Goal: Task Accomplishment & Management: Use online tool/utility

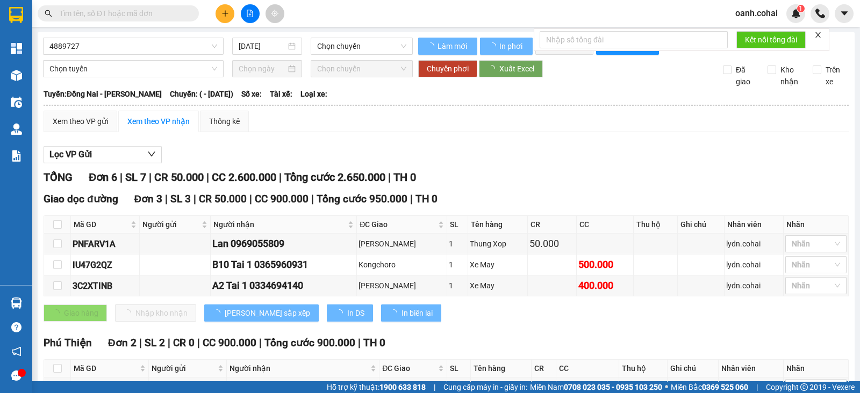
type input "16/10/2022"
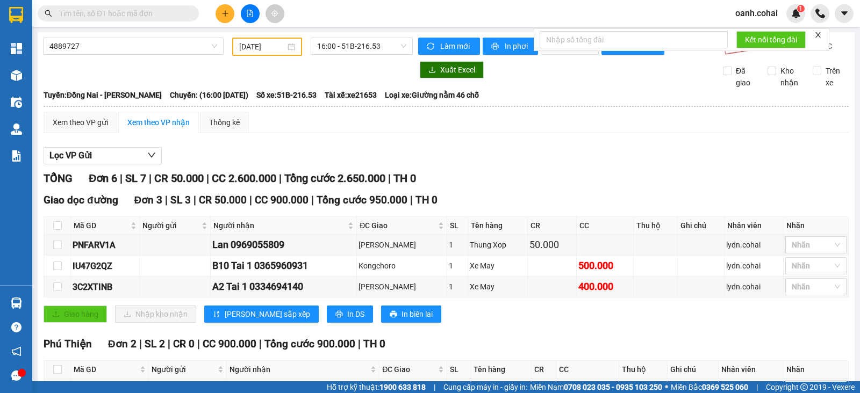
click at [114, 56] on body "Kết quả tìm kiếm ( 0 ) Bộ lọc No Data oanh.cohai 1 Tổng Quan Kho hàng mới Điều …" at bounding box center [430, 196] width 860 height 393
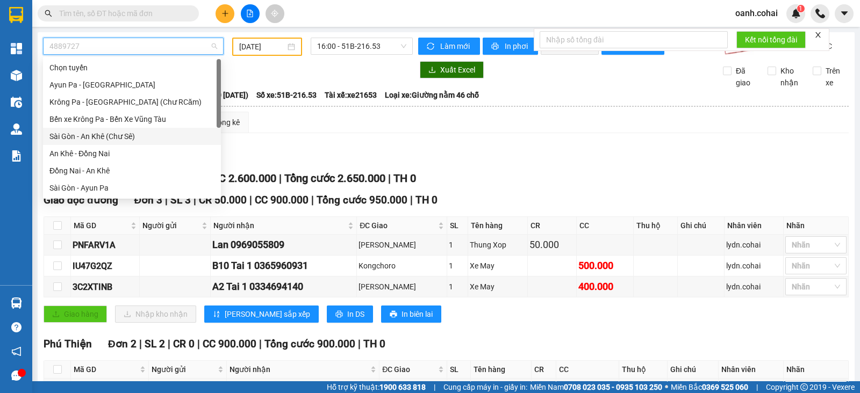
click at [124, 136] on div "Sài Gòn - An Khê (Chư Sê)" at bounding box center [131, 137] width 165 height 12
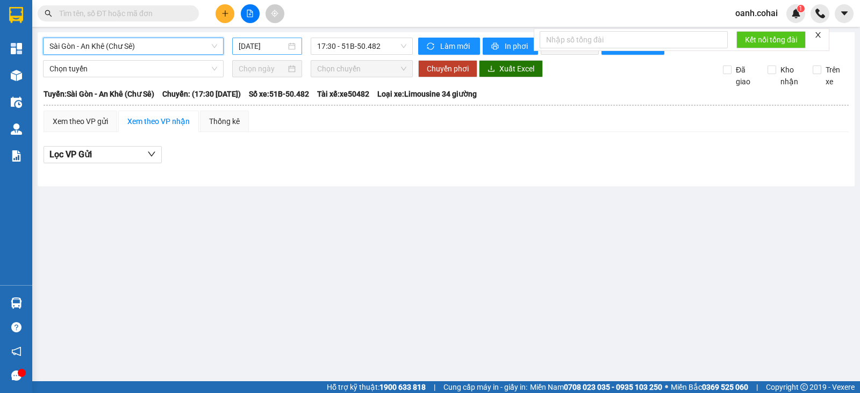
click at [284, 49] on input "[DATE]" at bounding box center [263, 46] width 48 height 12
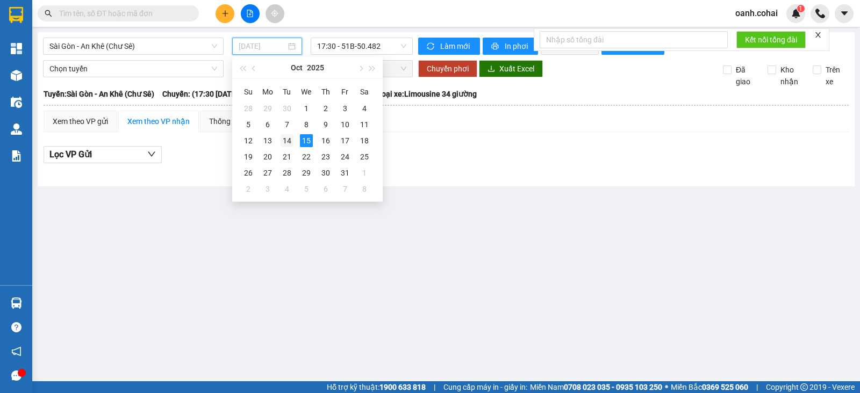
click at [286, 140] on div "14" at bounding box center [286, 140] width 13 height 13
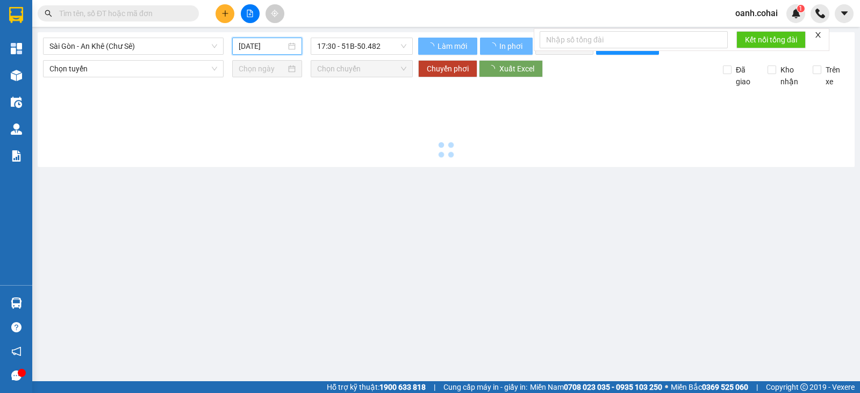
type input "14/10/2025"
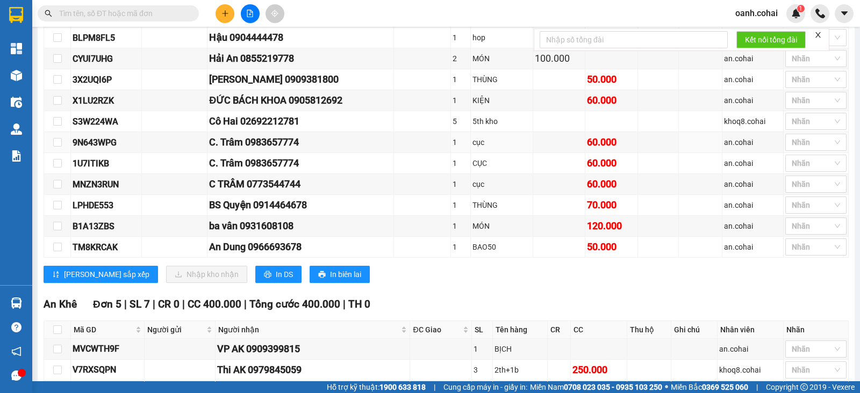
scroll to position [604, 0]
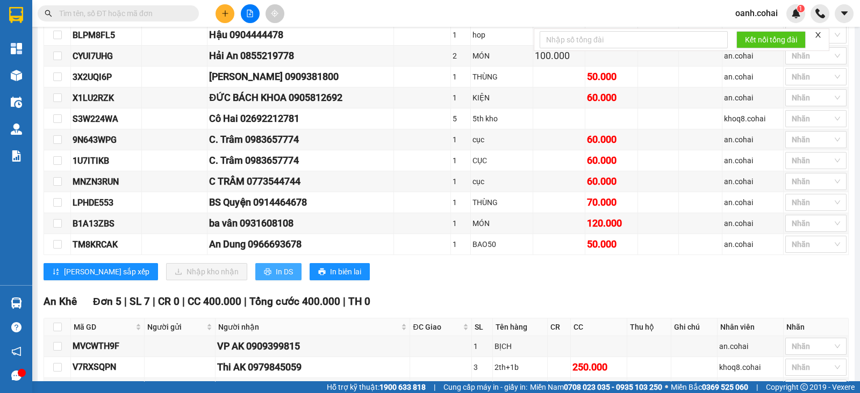
click at [276, 272] on span "In DS" at bounding box center [284, 272] width 17 height 12
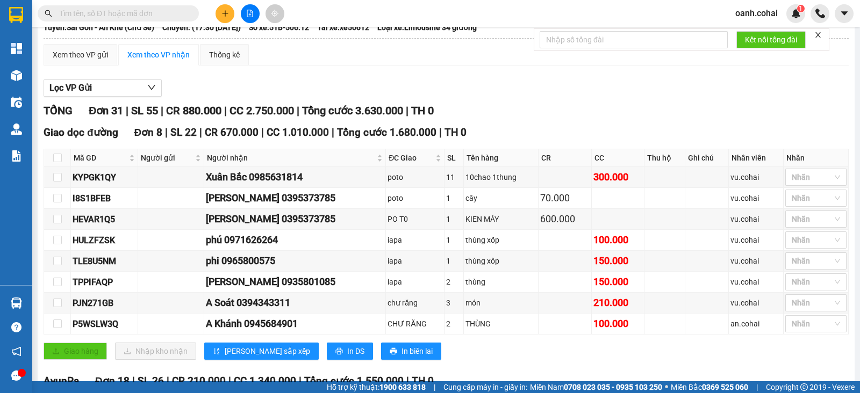
scroll to position [0, 0]
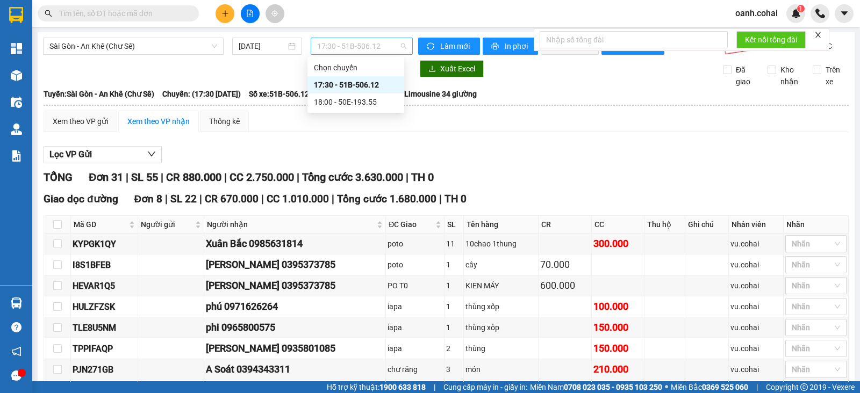
click at [317, 44] on span "17:30 - 51B-506.12" at bounding box center [361, 46] width 89 height 16
click at [334, 99] on div "18:00 - 50E-193.55" at bounding box center [356, 102] width 84 height 12
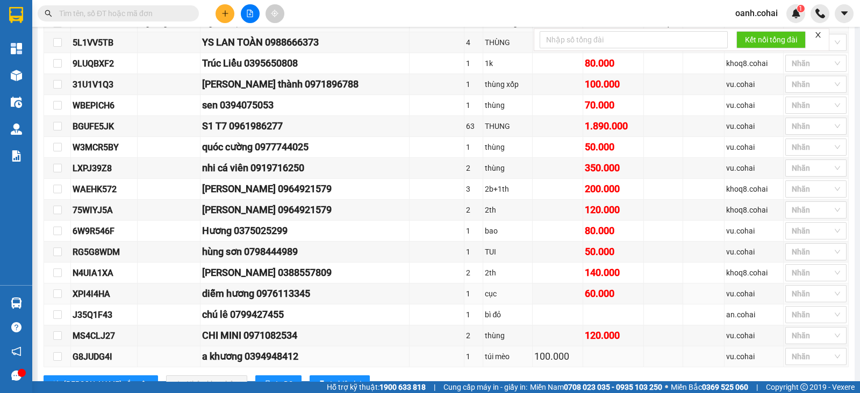
scroll to position [247, 0]
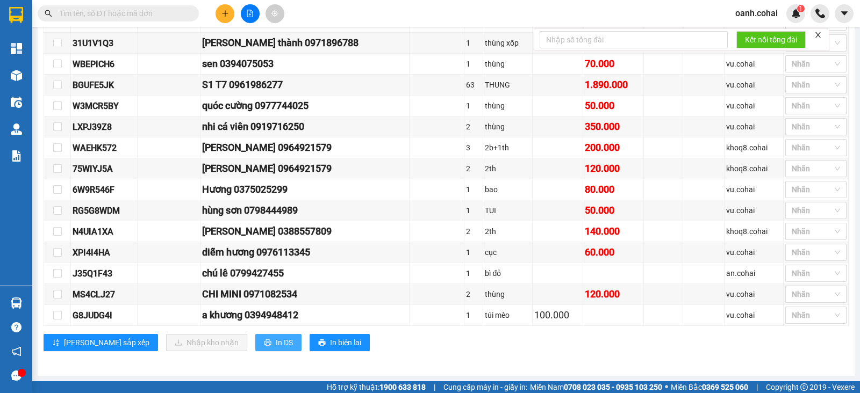
click at [276, 337] on span "In DS" at bounding box center [284, 343] width 17 height 12
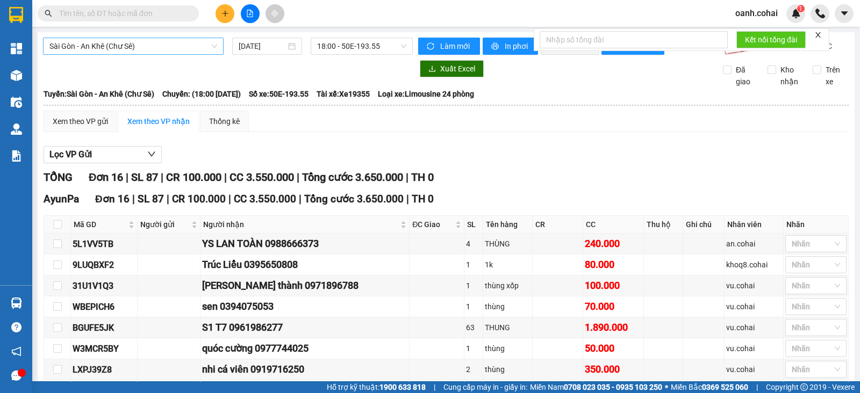
click at [209, 44] on span "Sài Gòn - An Khê (Chư Sê)" at bounding box center [133, 46] width 168 height 16
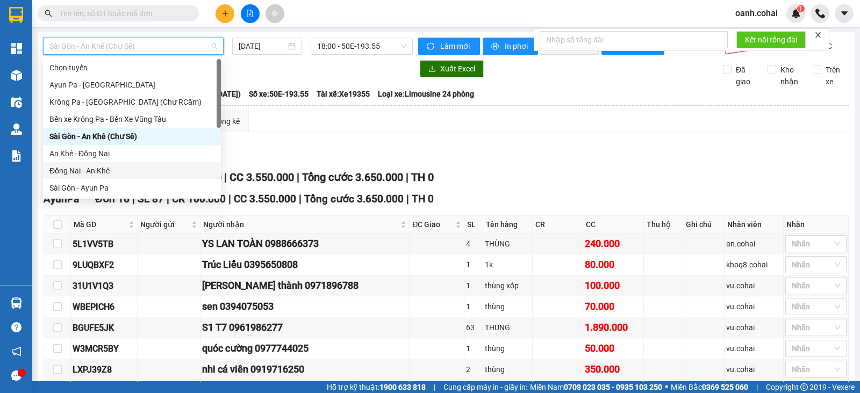
click at [116, 167] on div "Đồng Nai - An Khê" at bounding box center [131, 171] width 165 height 12
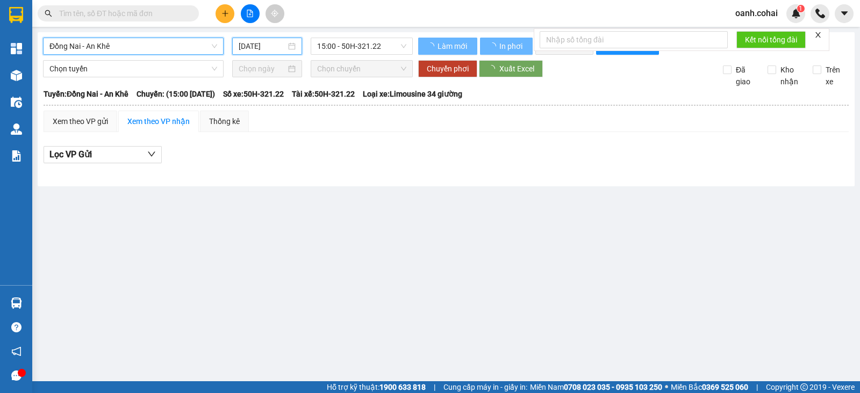
click at [260, 44] on input "[DATE]" at bounding box center [263, 46] width 48 height 12
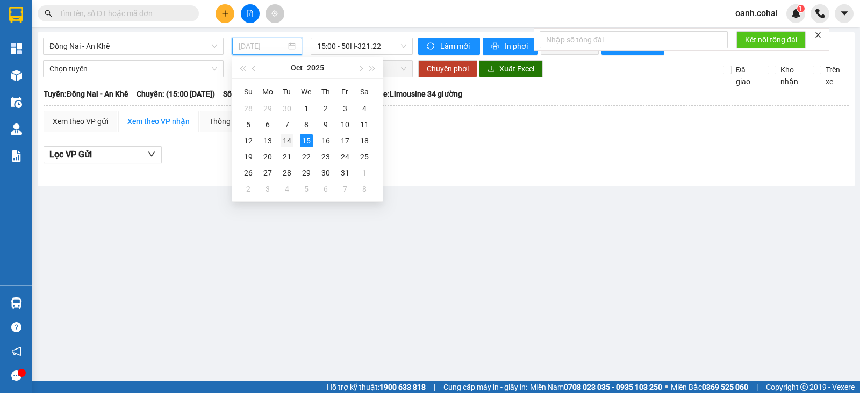
click at [282, 135] on div "14" at bounding box center [286, 140] width 13 height 13
type input "14/10/2025"
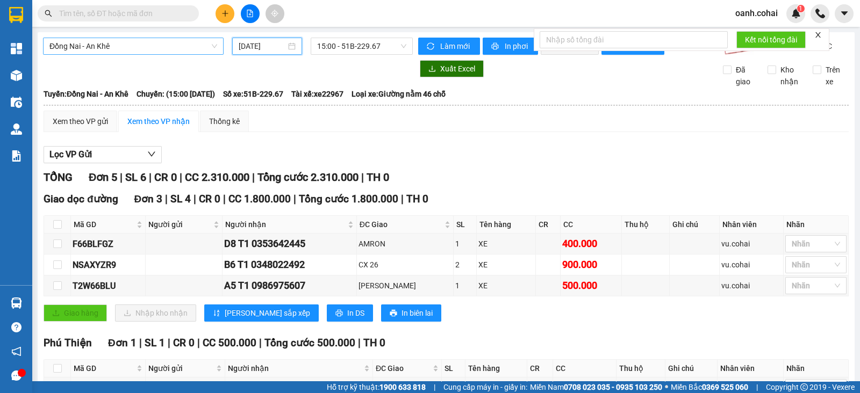
click at [132, 41] on span "Đồng Nai - An Khê" at bounding box center [133, 46] width 168 height 16
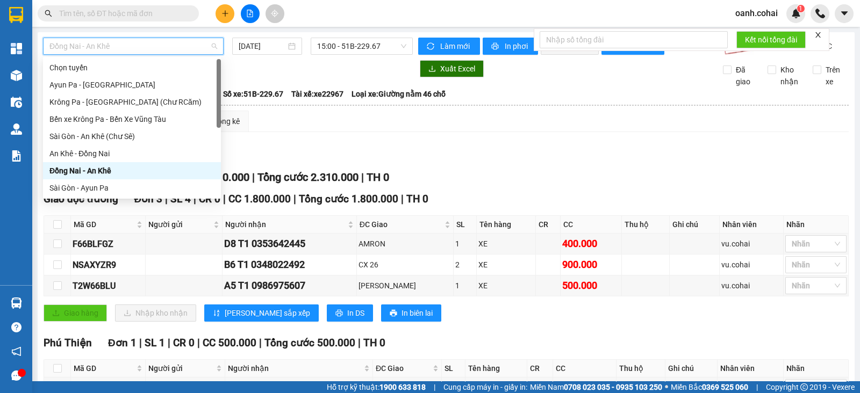
scroll to position [67, 0]
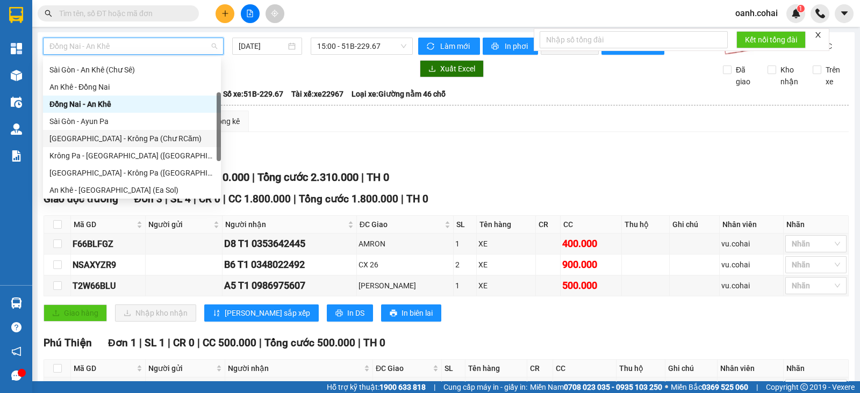
click at [102, 140] on div "Sài Gòn - Krông Pa (Chư RCăm)" at bounding box center [131, 139] width 165 height 12
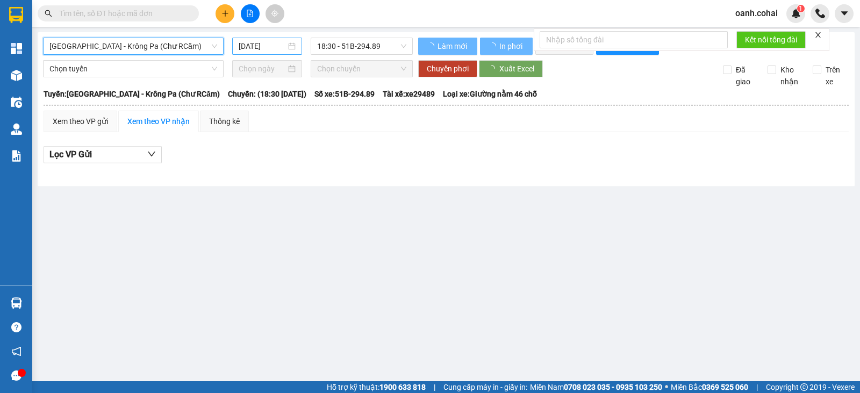
click at [275, 43] on input "[DATE]" at bounding box center [263, 46] width 48 height 12
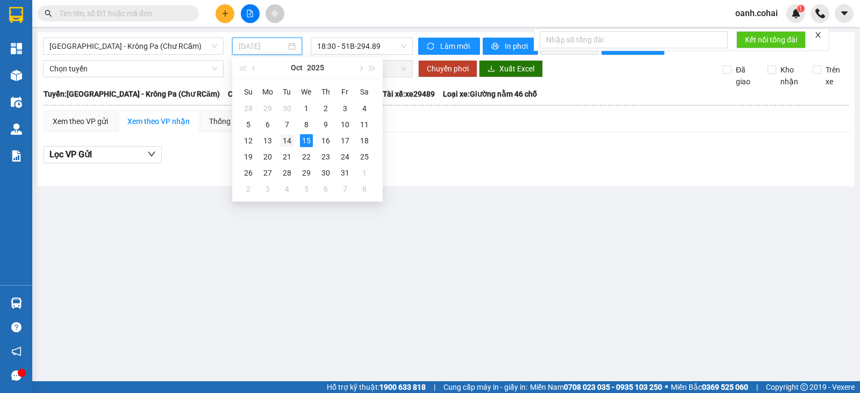
click at [290, 145] on div "14" at bounding box center [286, 140] width 13 height 13
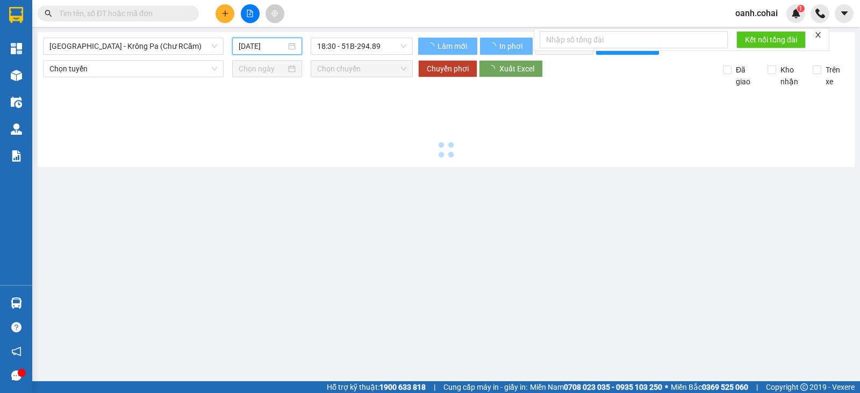
type input "14/10/2025"
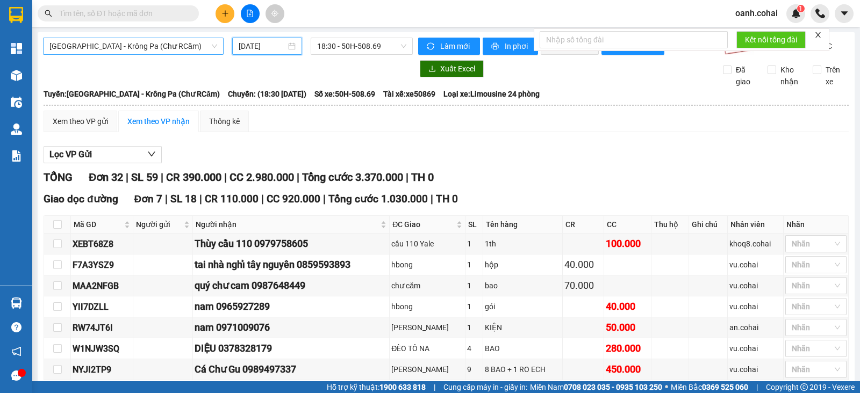
click at [172, 42] on span "Sài Gòn - Krông Pa (Chư RCăm)" at bounding box center [133, 46] width 168 height 16
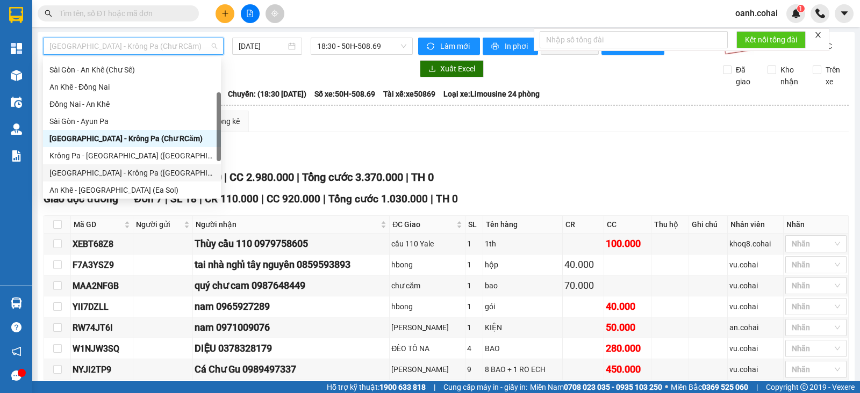
click at [110, 174] on div "Sài Gòn - Krông Pa (Uar)" at bounding box center [131, 173] width 165 height 12
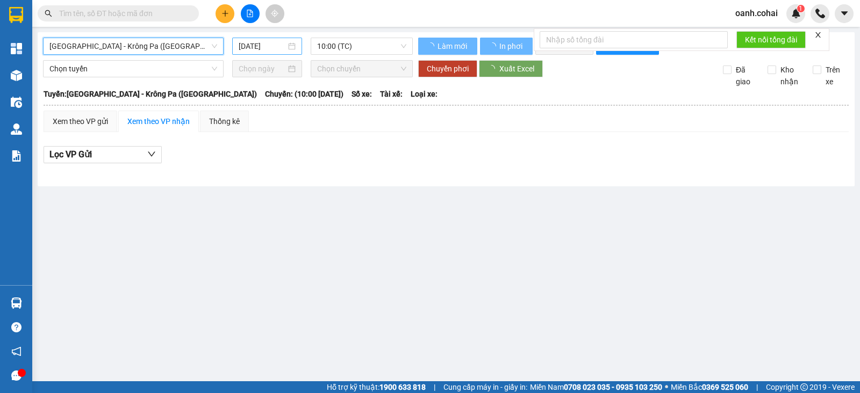
click at [266, 44] on input "[DATE]" at bounding box center [263, 46] width 48 height 12
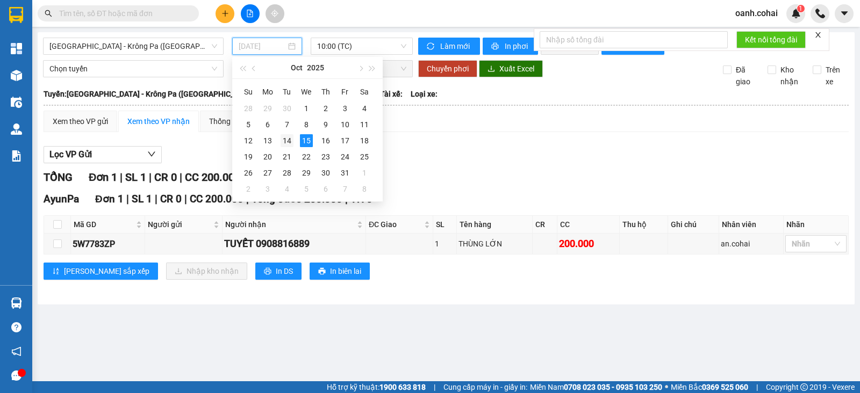
click at [284, 140] on div "14" at bounding box center [286, 140] width 13 height 13
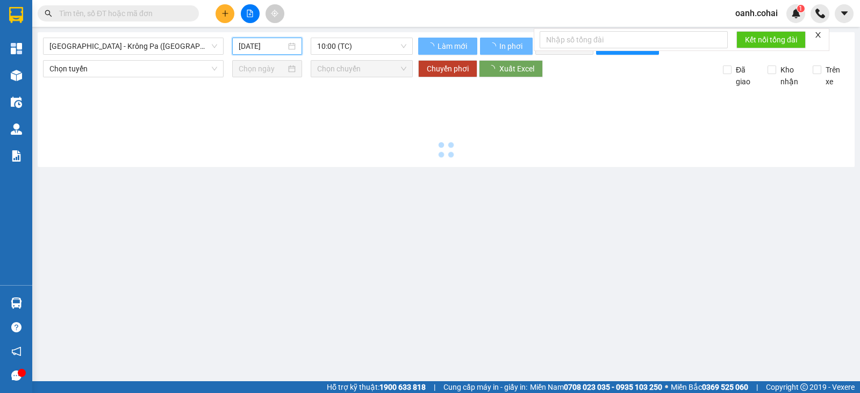
type input "14/10/2025"
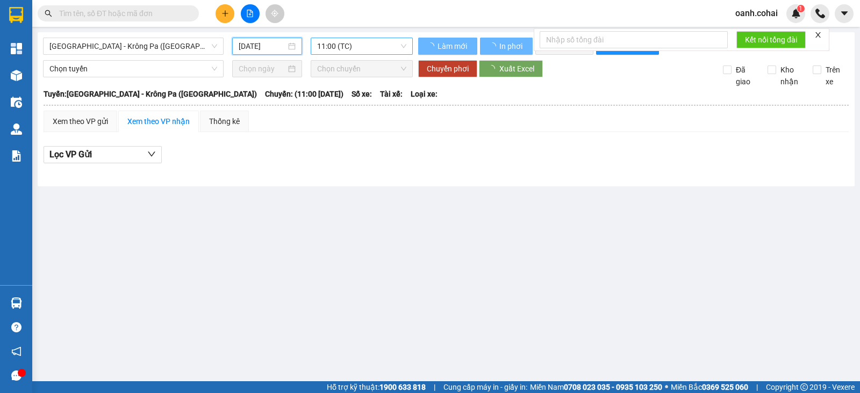
click at [332, 44] on span "11:00 (TC)" at bounding box center [361, 46] width 89 height 16
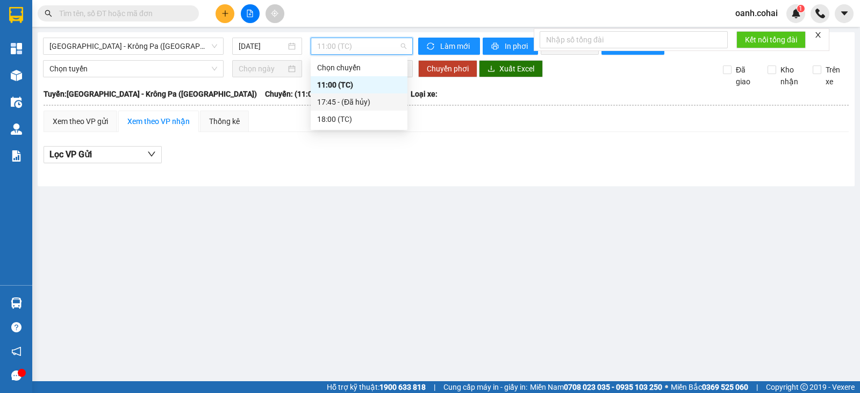
click at [340, 102] on div "17:45 - (Đã hủy)" at bounding box center [359, 102] width 84 height 12
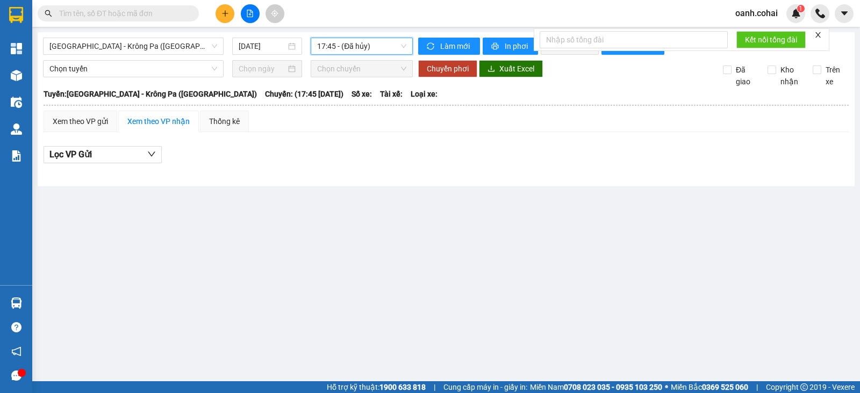
click at [317, 44] on div "17:45 - (Đã hủy)" at bounding box center [362, 46] width 102 height 17
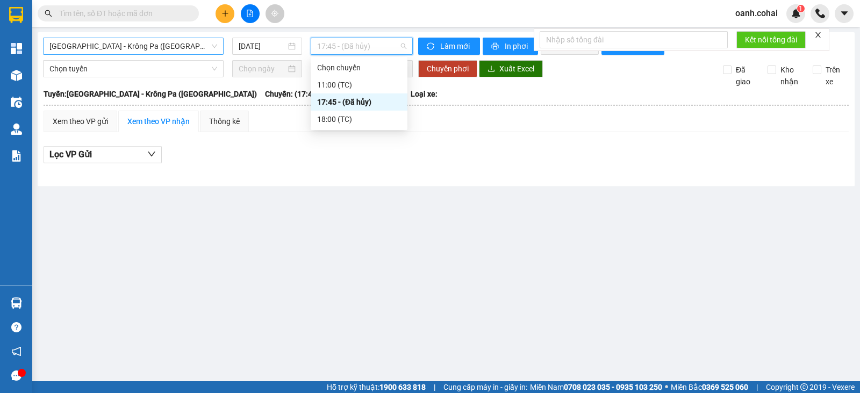
click at [214, 43] on span "Sài Gòn - Krông Pa (Uar)" at bounding box center [133, 46] width 168 height 16
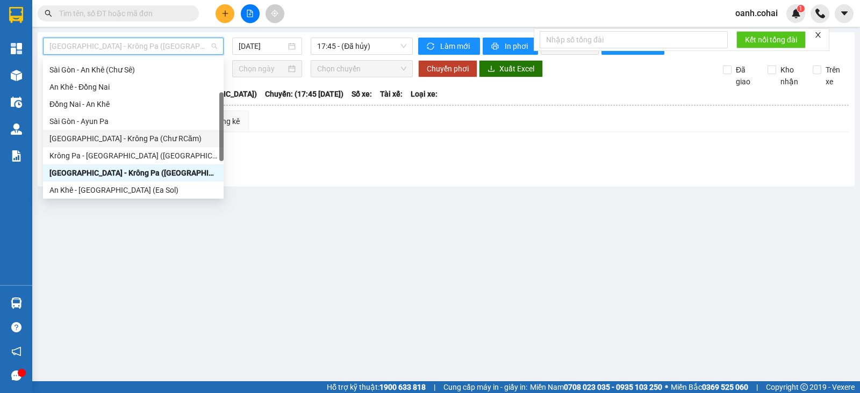
scroll to position [134, 0]
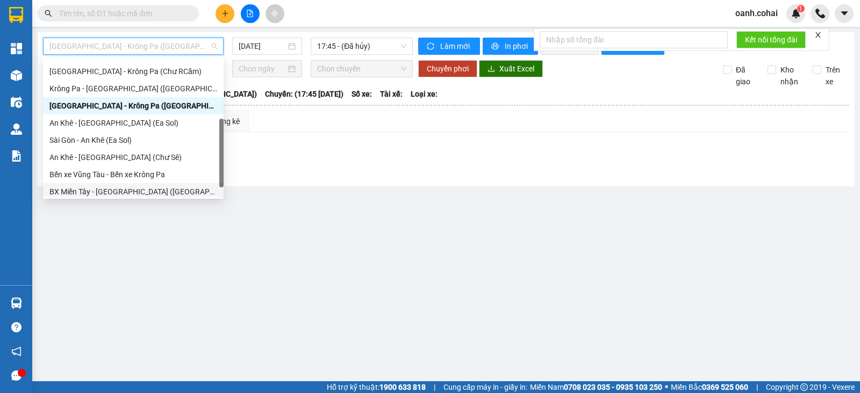
click at [98, 193] on div "BX Miền Tây - BX Krông Pa (Chơn Thành - Chư Rcăm)" at bounding box center [133, 192] width 168 height 12
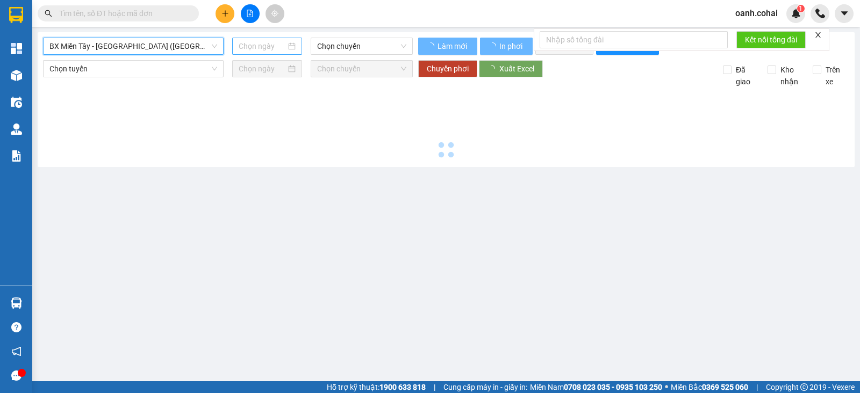
click at [263, 44] on input at bounding box center [263, 46] width 48 height 12
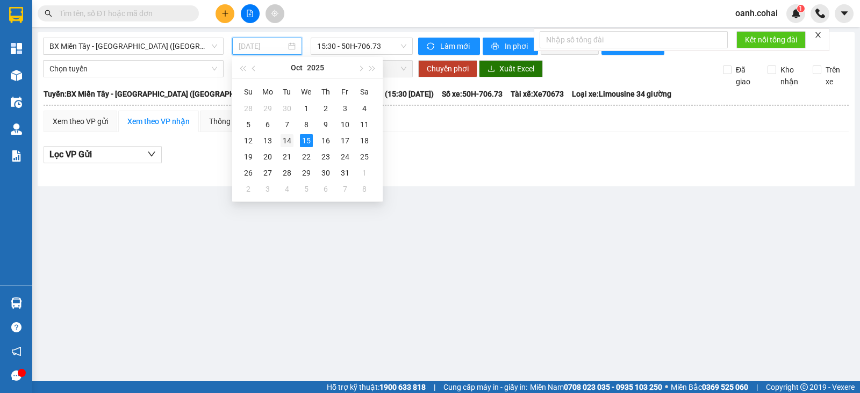
click at [292, 141] on div "14" at bounding box center [286, 140] width 13 height 13
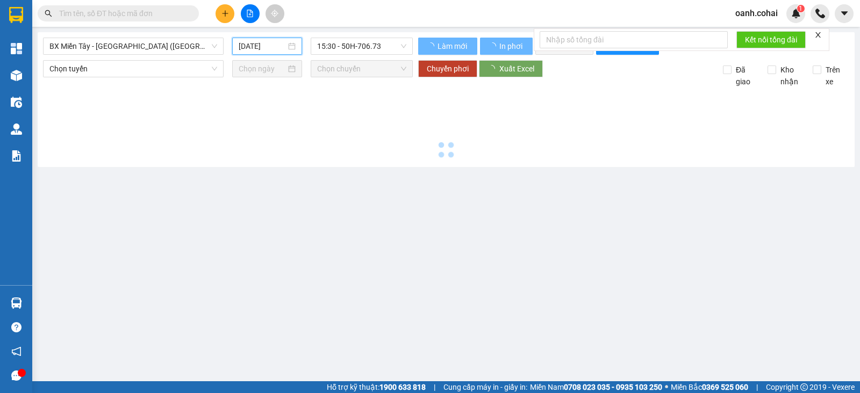
type input "14/10/2025"
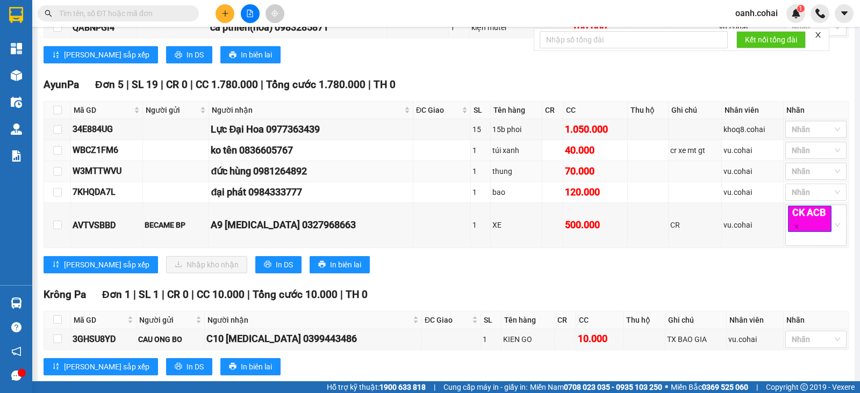
scroll to position [410, 0]
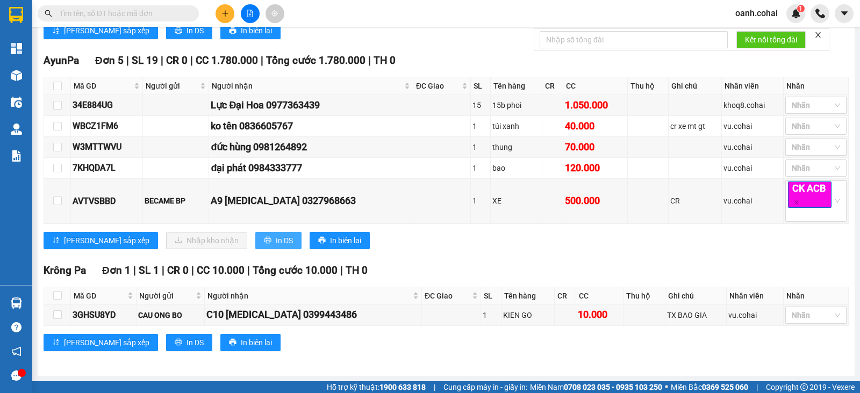
click at [264, 244] on icon "printer" at bounding box center [268, 240] width 8 height 8
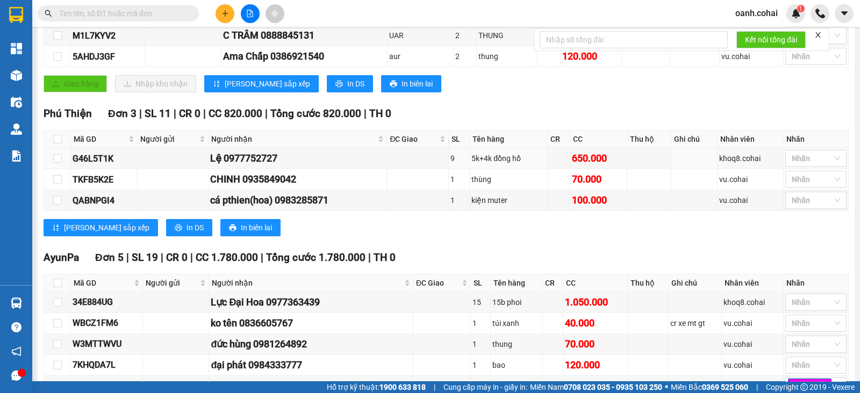
scroll to position [0, 0]
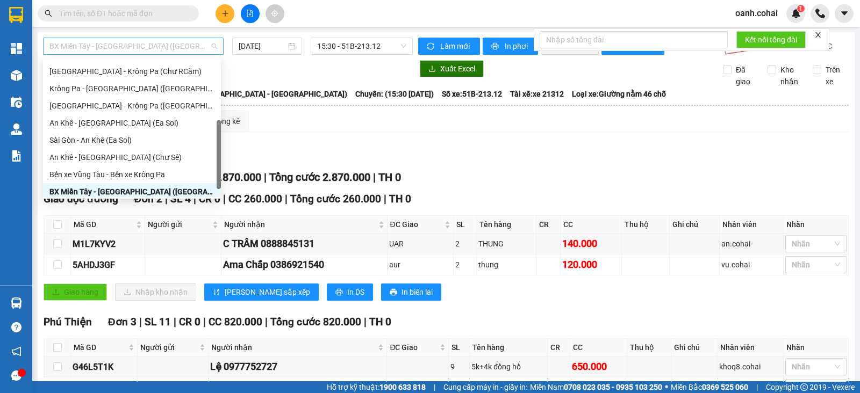
click at [171, 38] on div "BX Miền Tây - BX Krông Pa (Chơn Thành - Chư Rcăm)" at bounding box center [133, 46] width 181 height 17
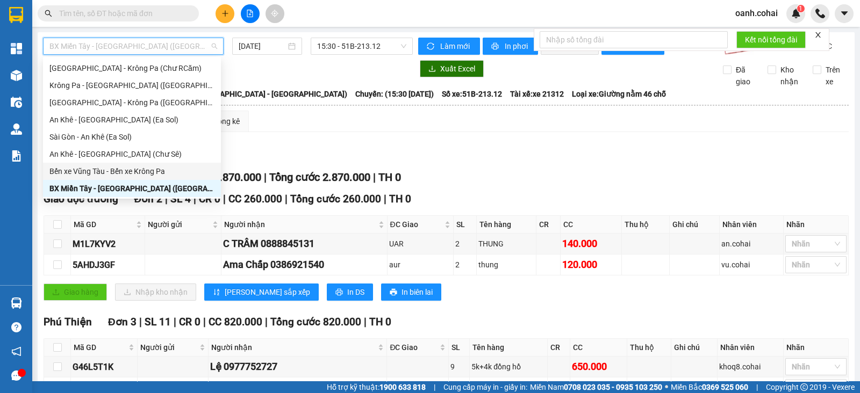
click at [83, 165] on div "Bến xe Vũng Tàu - Bến xe Krông Pa" at bounding box center [131, 171] width 165 height 12
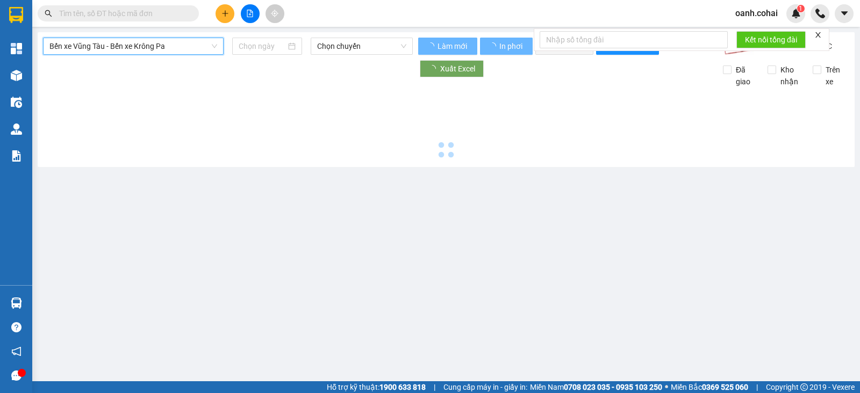
click at [244, 45] on input at bounding box center [263, 46] width 48 height 12
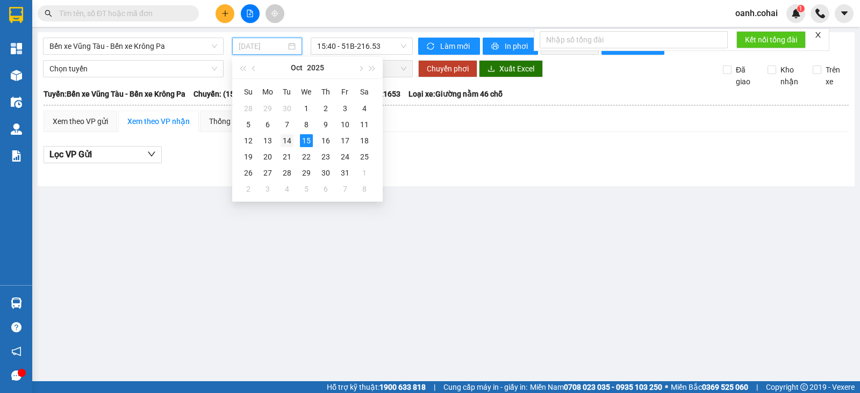
click at [284, 141] on div "14" at bounding box center [286, 140] width 13 height 13
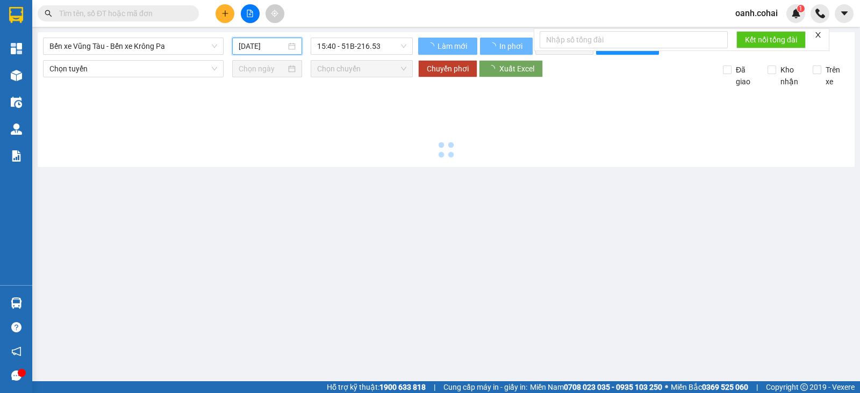
type input "14/10/2025"
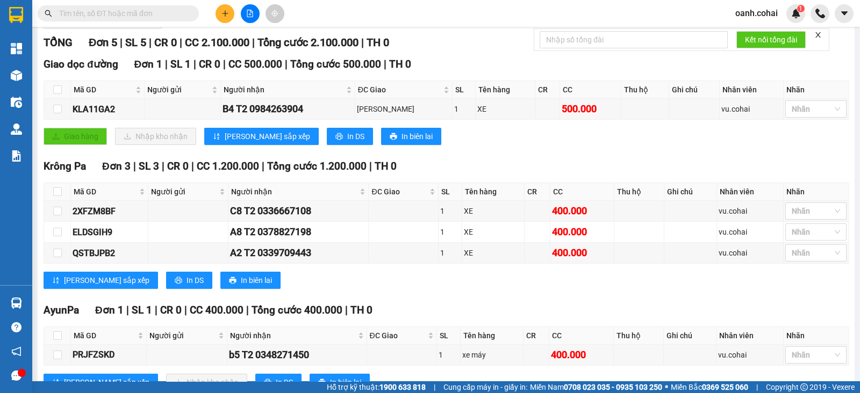
scroll to position [181, 0]
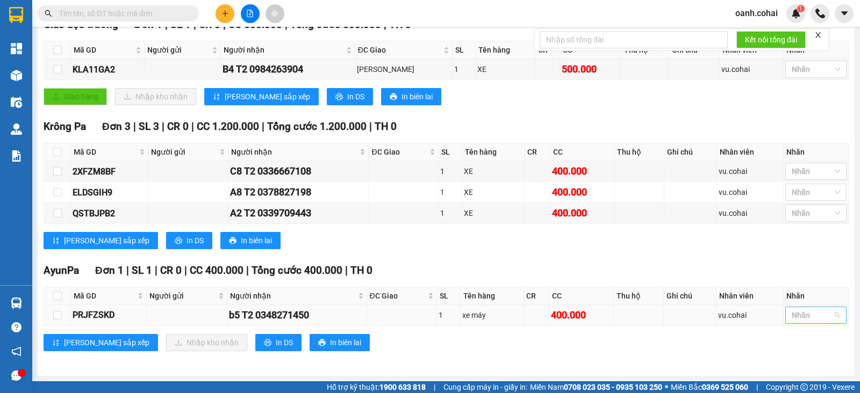
click at [800, 317] on div at bounding box center [810, 315] width 45 height 13
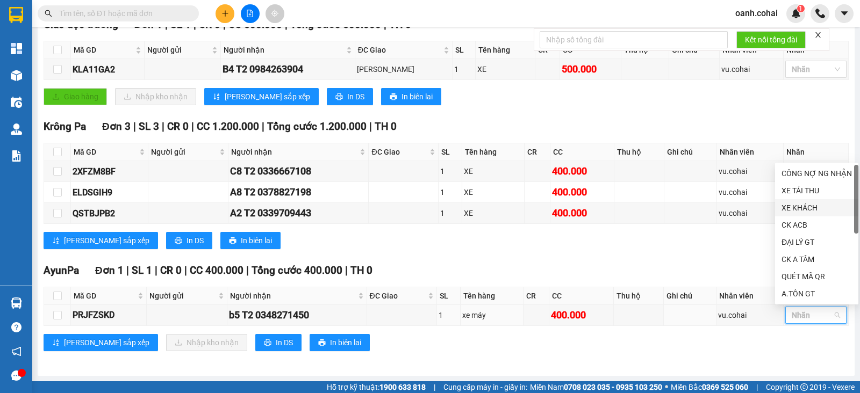
click at [786, 203] on div "XE KHÁCH" at bounding box center [816, 208] width 70 height 12
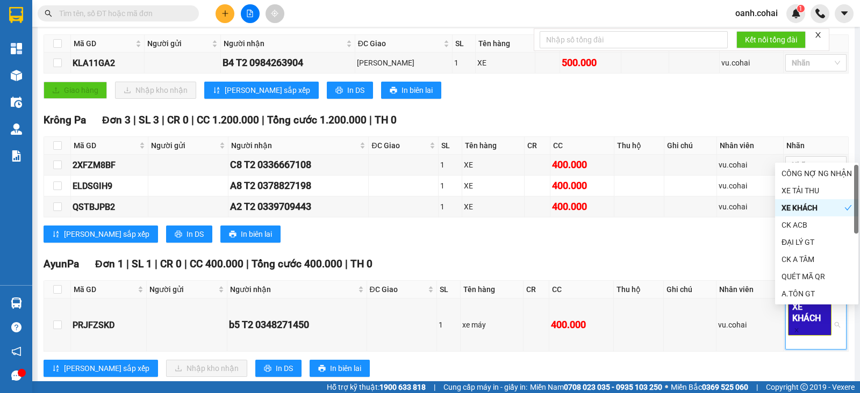
click at [567, 299] on th "CC" at bounding box center [581, 290] width 64 height 18
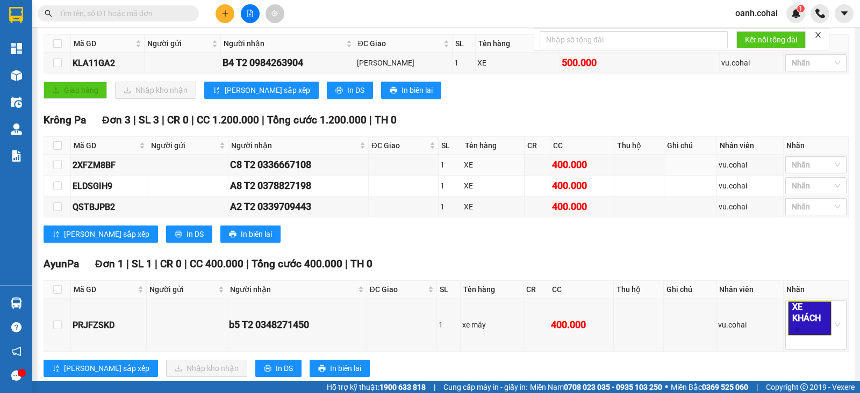
scroll to position [0, 0]
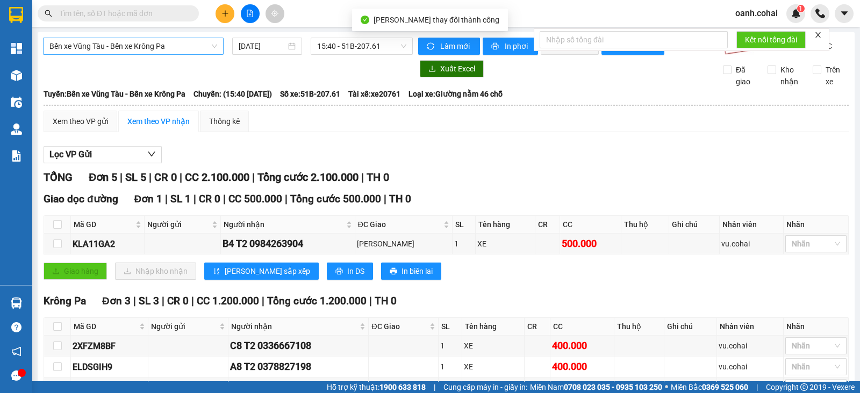
drag, startPoint x: 200, startPoint y: 49, endPoint x: 189, endPoint y: 52, distance: 11.5
click at [199, 49] on span "Bến xe Vũng Tàu - Bến xe Krông Pa" at bounding box center [133, 46] width 168 height 16
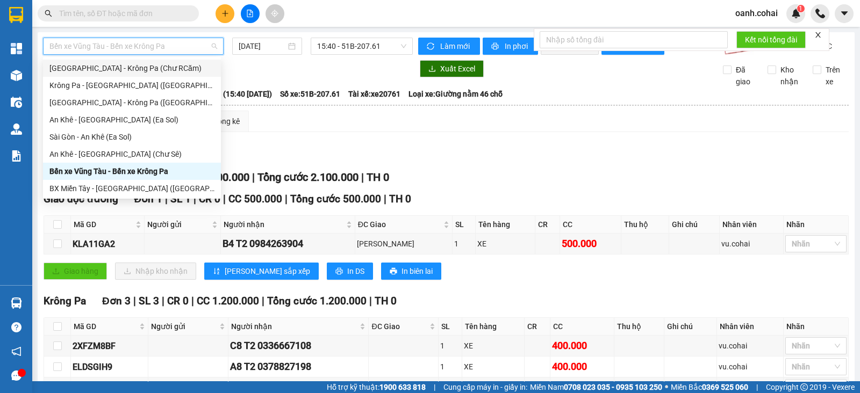
click at [118, 68] on div "Sài Gòn - Krông Pa (Chư RCăm)" at bounding box center [131, 68] width 165 height 12
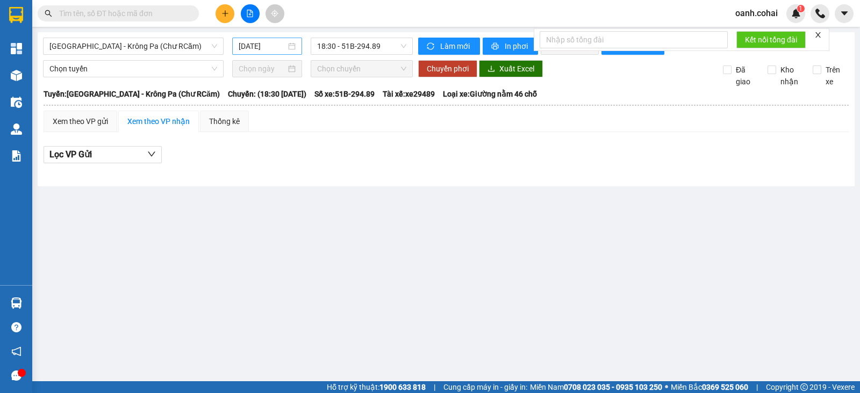
click at [247, 39] on div "[DATE]" at bounding box center [267, 46] width 70 height 17
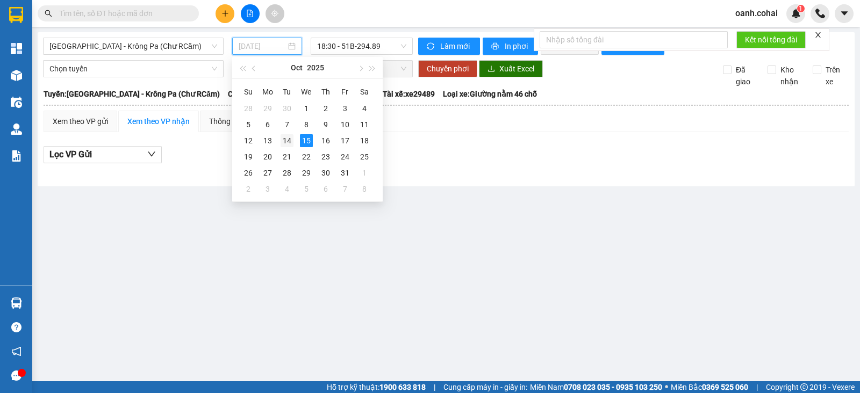
click at [289, 138] on div "14" at bounding box center [286, 140] width 13 height 13
type input "14/10/2025"
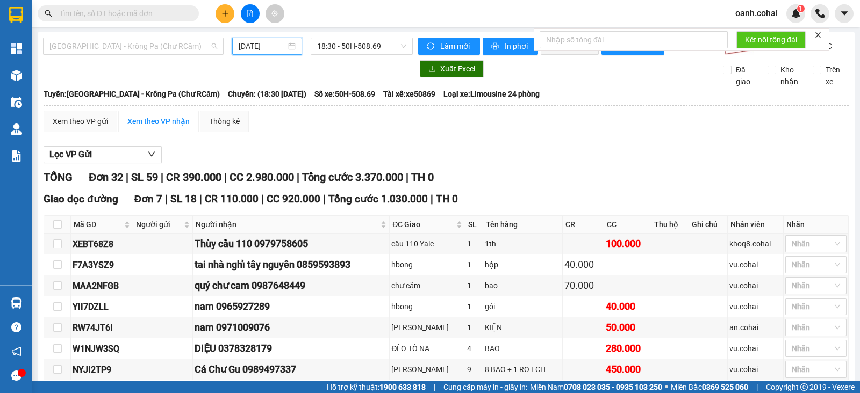
click at [185, 46] on span "Sài Gòn - Krông Pa (Chư RCăm)" at bounding box center [133, 46] width 168 height 16
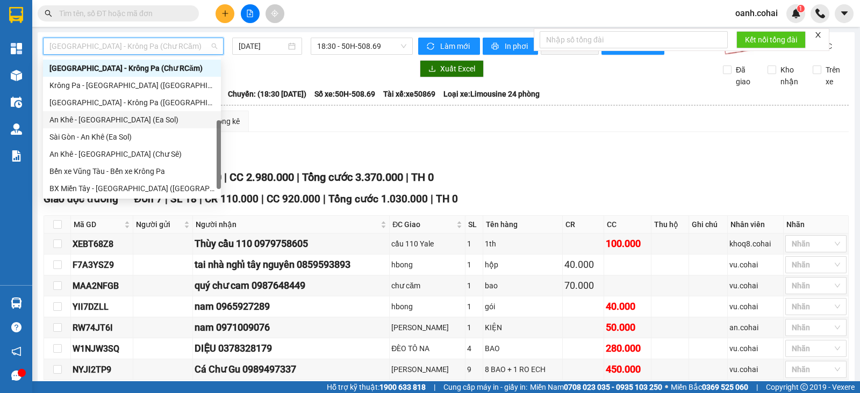
scroll to position [70, 0]
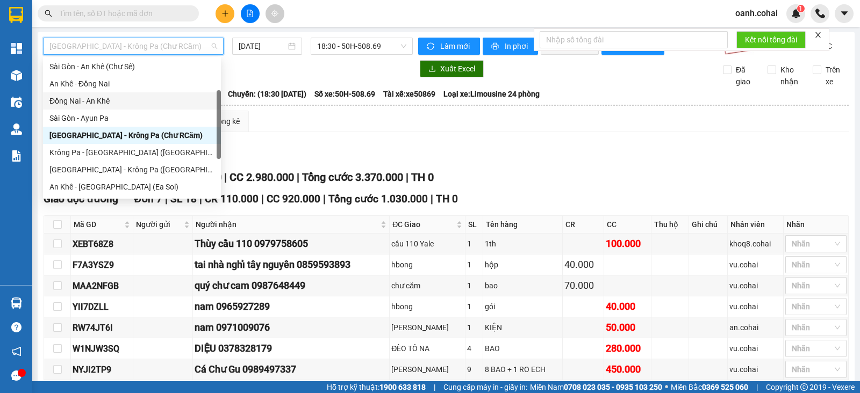
click at [148, 105] on div "Đồng Nai - An Khê" at bounding box center [131, 101] width 165 height 12
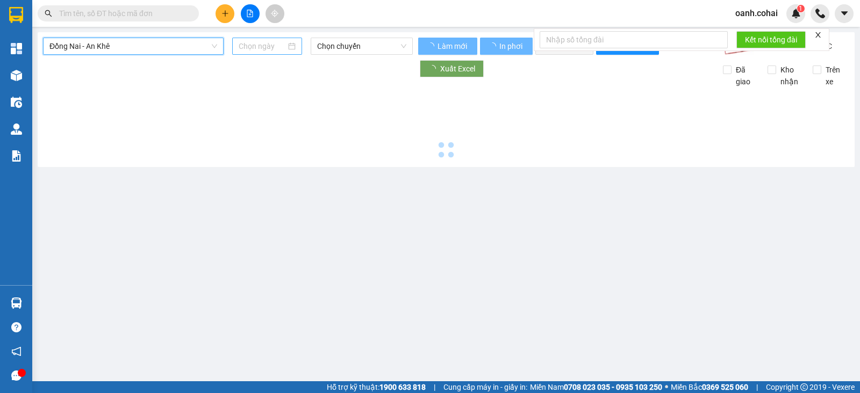
click at [252, 44] on input at bounding box center [263, 46] width 48 height 12
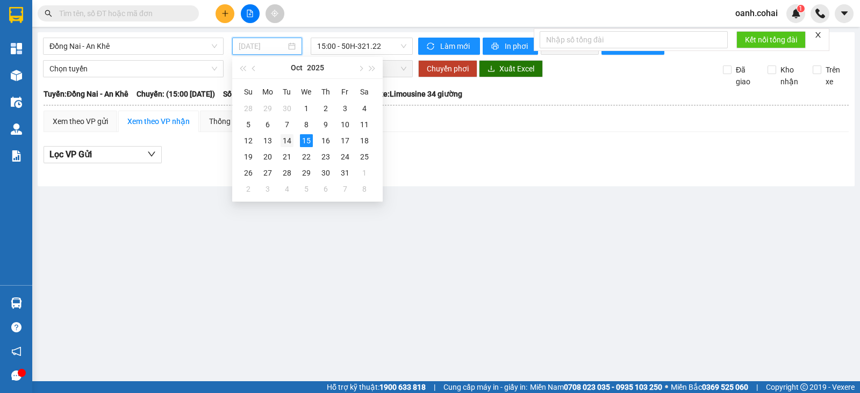
click at [287, 141] on div "14" at bounding box center [286, 140] width 13 height 13
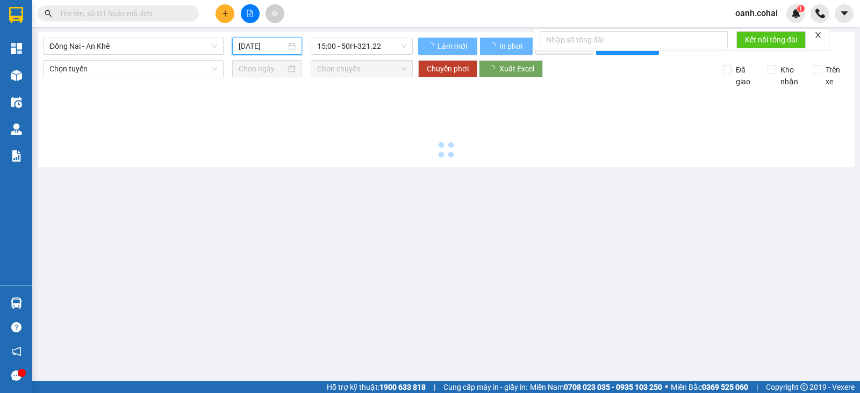
type input "14/10/2025"
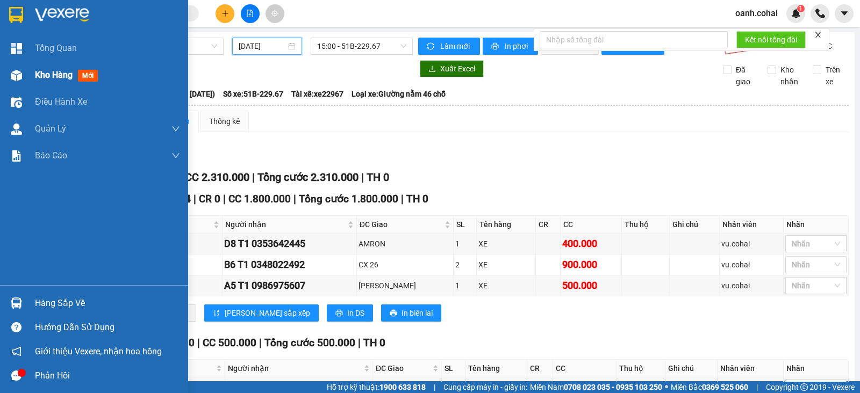
click at [43, 75] on span "Kho hàng" at bounding box center [54, 75] width 38 height 10
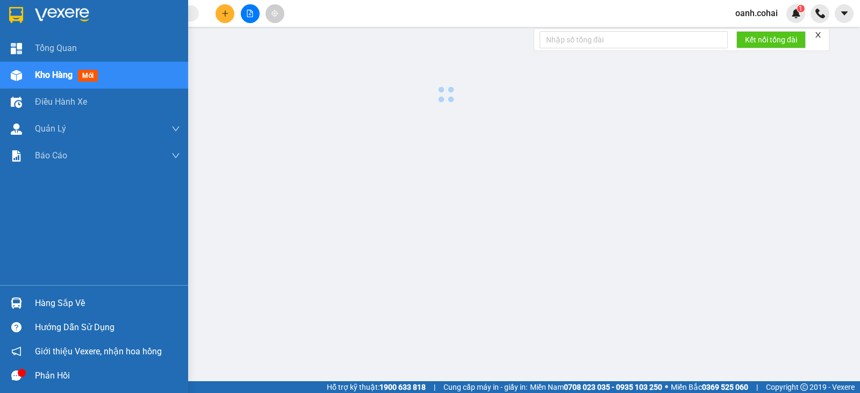
click at [43, 75] on span "Kho hàng" at bounding box center [54, 75] width 38 height 10
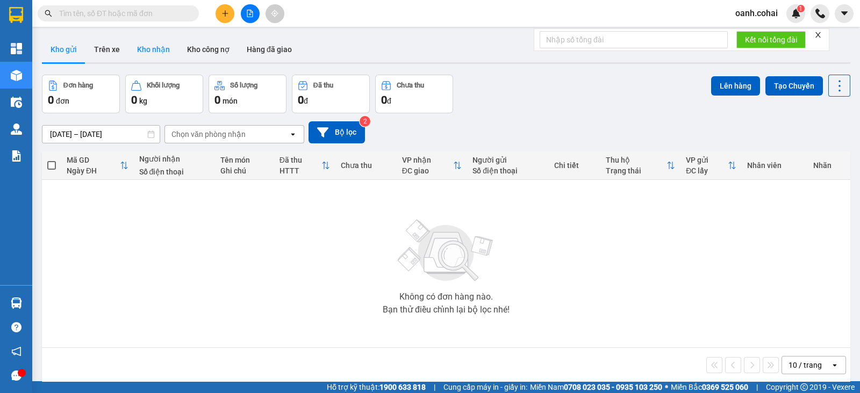
click at [155, 47] on button "Kho nhận" at bounding box center [153, 50] width 50 height 26
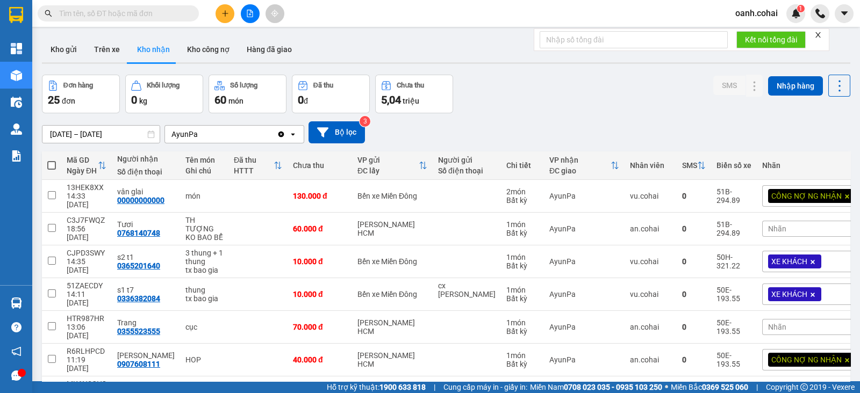
click at [138, 8] on input "text" at bounding box center [122, 14] width 127 height 12
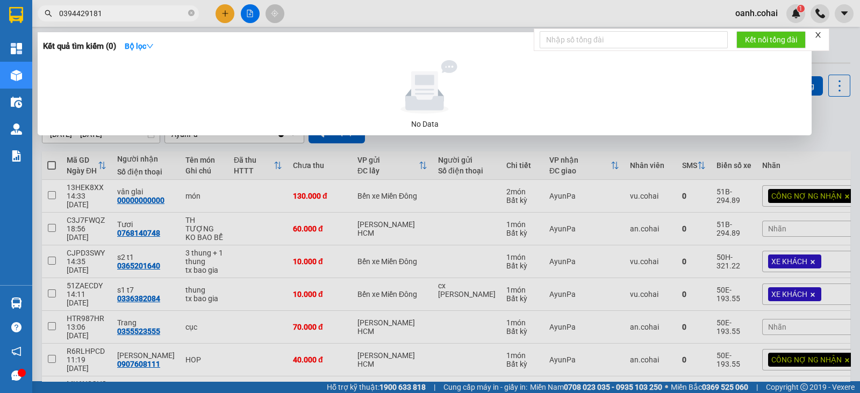
type input "0394429181"
click at [329, 12] on div at bounding box center [430, 196] width 860 height 393
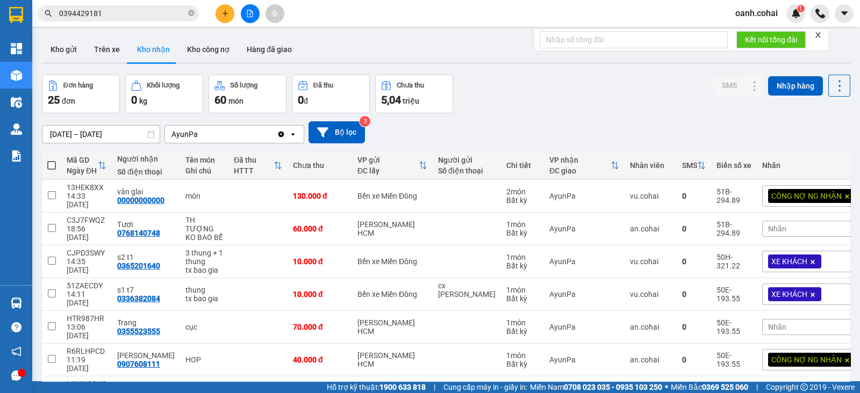
click at [250, 13] on icon "file-add" at bounding box center [250, 14] width 8 height 8
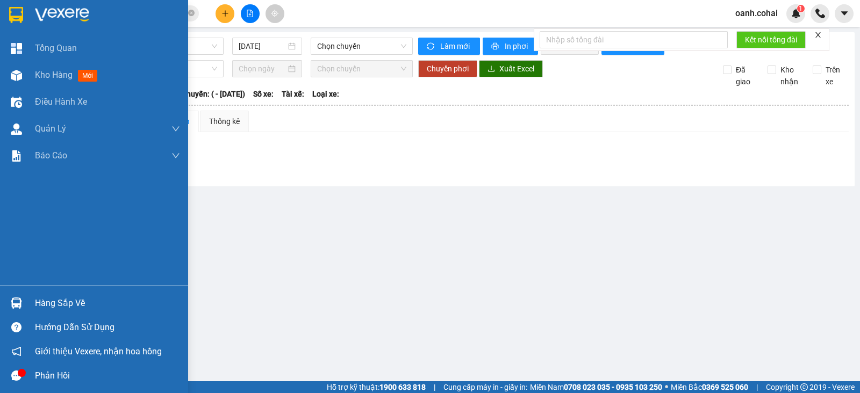
drag, startPoint x: 62, startPoint y: 69, endPoint x: 429, endPoint y: 30, distance: 369.0
click at [56, 70] on span "Kho hàng" at bounding box center [54, 75] width 38 height 10
click at [52, 76] on span "Kho hàng" at bounding box center [54, 75] width 38 height 10
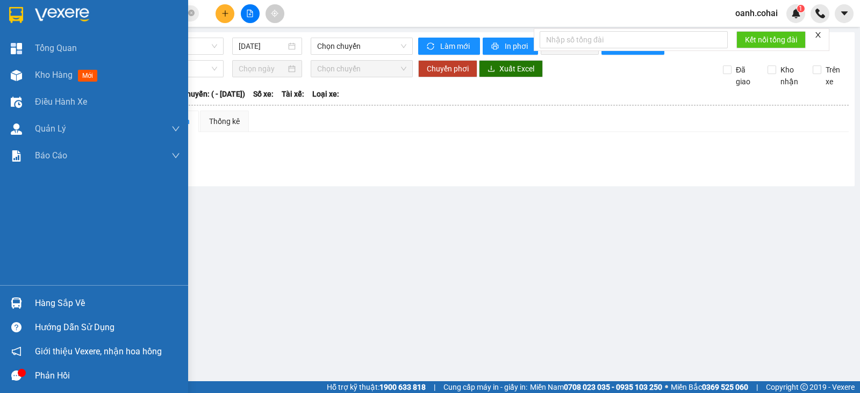
click at [52, 76] on span "Kho hàng" at bounding box center [54, 75] width 38 height 10
